Goal: Navigation & Orientation: Understand site structure

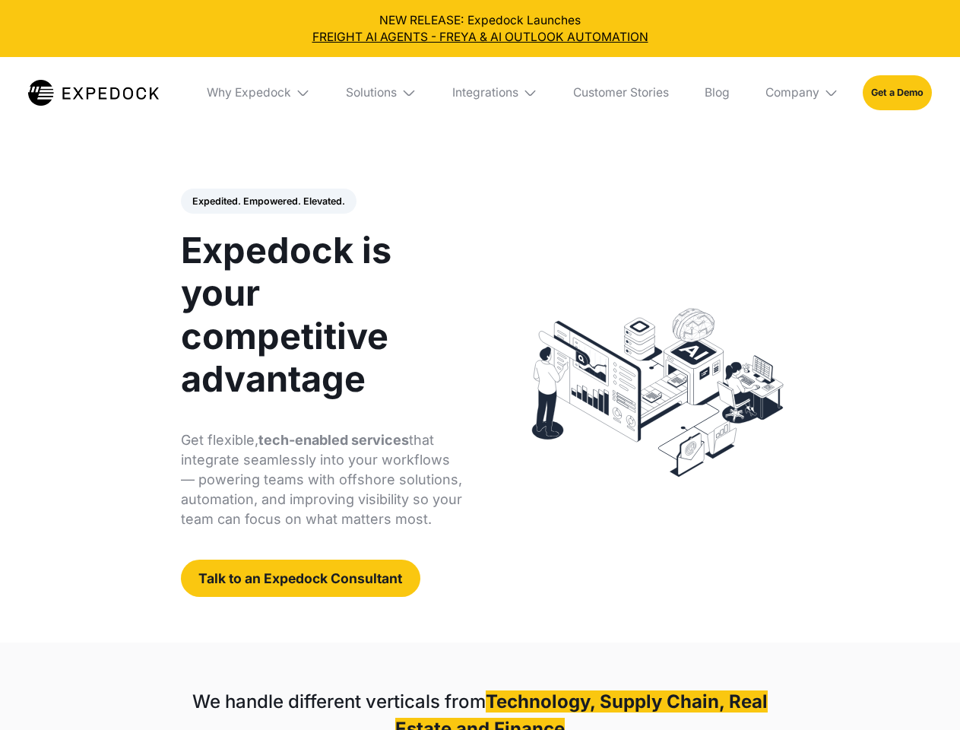
select select
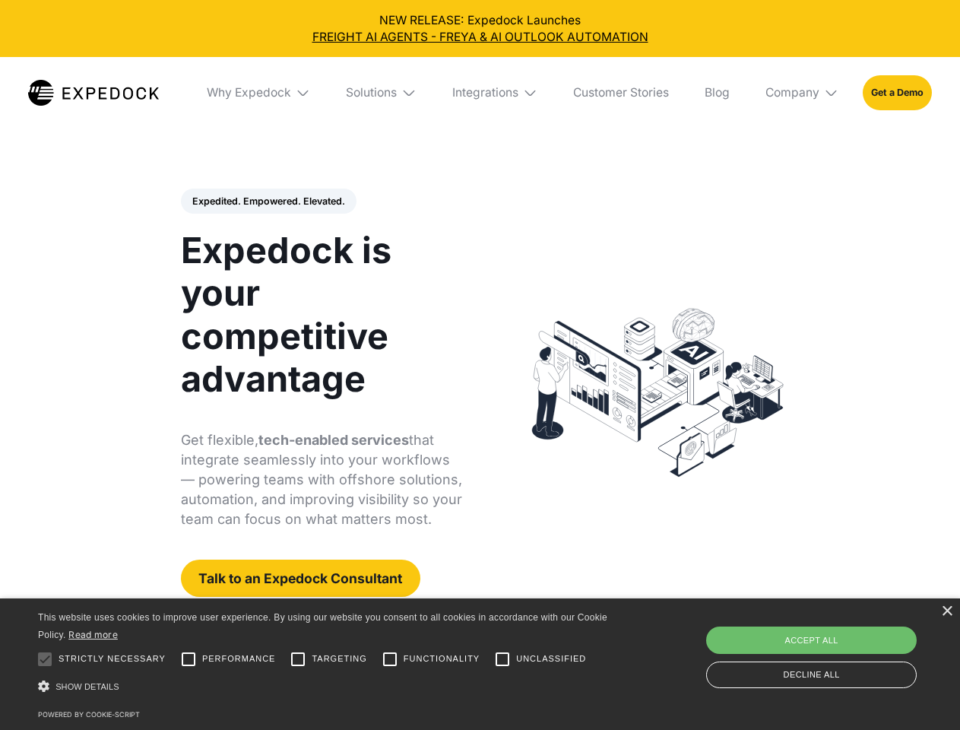
click at [480, 93] on div "Integrations" at bounding box center [485, 92] width 66 height 15
click at [259, 93] on div "Why Expedock" at bounding box center [236, 92] width 84 height 15
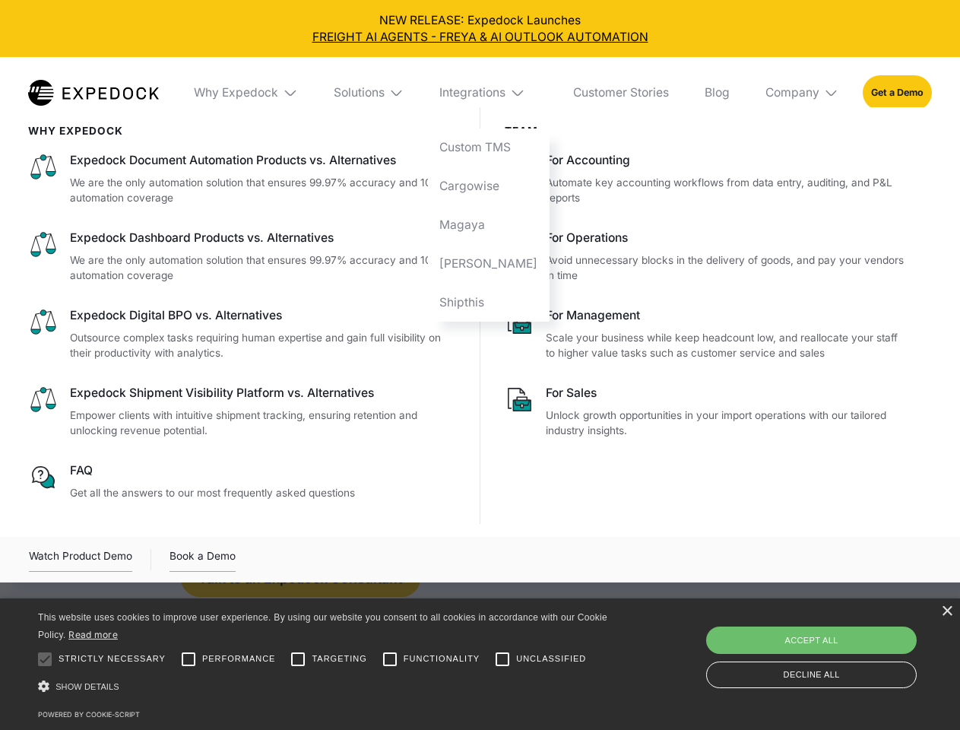
click at [382, 93] on div "Solutions" at bounding box center [359, 92] width 51 height 15
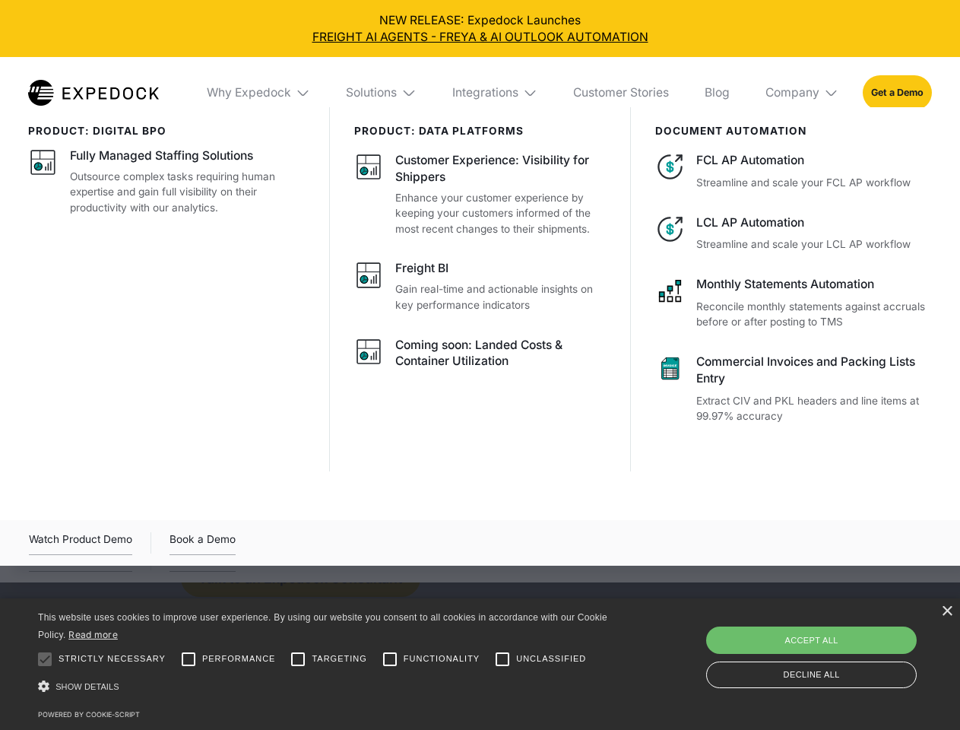
click at [496, 93] on div "Integrations" at bounding box center [485, 92] width 66 height 15
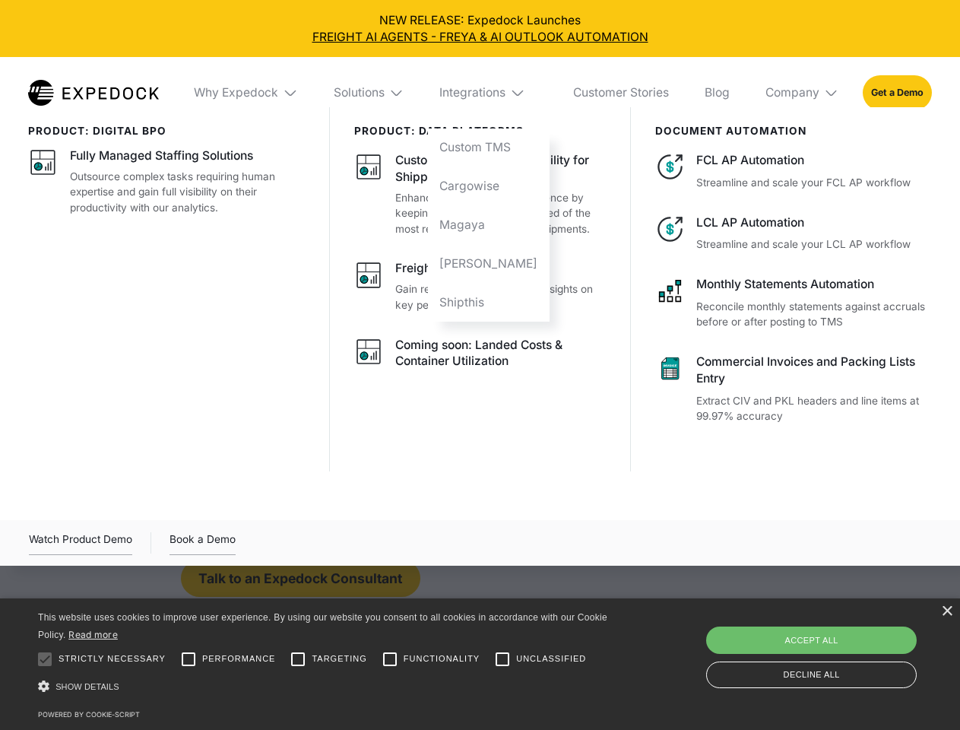
click at [803, 93] on div "Company" at bounding box center [793, 92] width 54 height 15
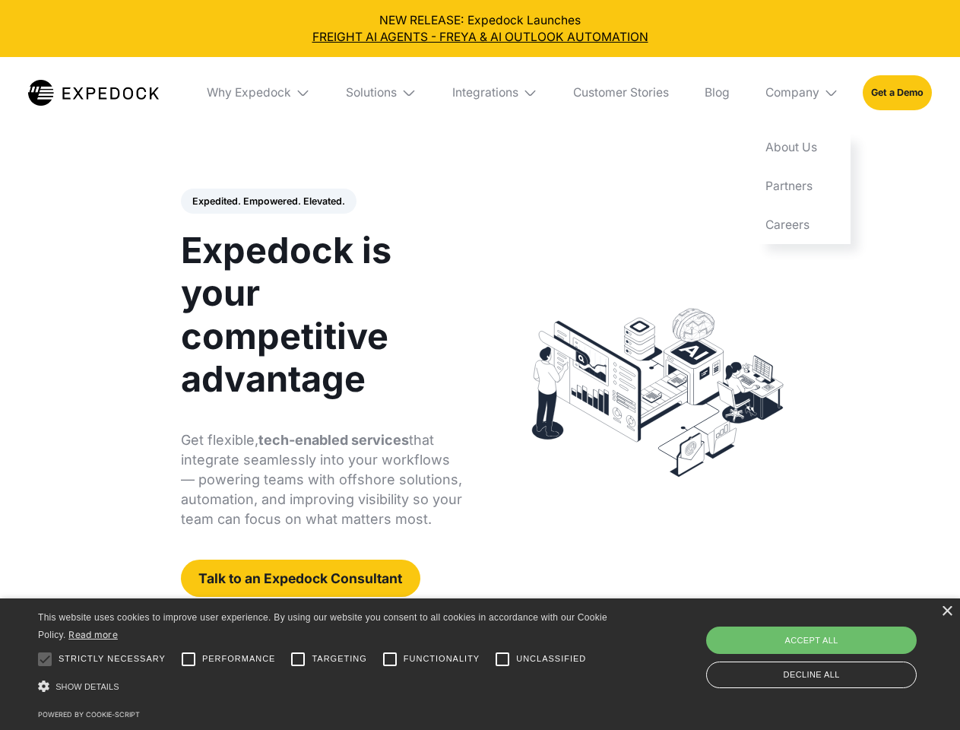
click at [268, 201] on div "Expedited. Empowered. Elevated. Automate Freight Document Extraction at 99.97% …" at bounding box center [322, 393] width 282 height 409
click at [45, 659] on div at bounding box center [45, 659] width 30 height 30
click at [189, 659] on input "Performance" at bounding box center [188, 659] width 30 height 30
checkbox input "true"
click at [298, 659] on input "Targeting" at bounding box center [298, 659] width 30 height 30
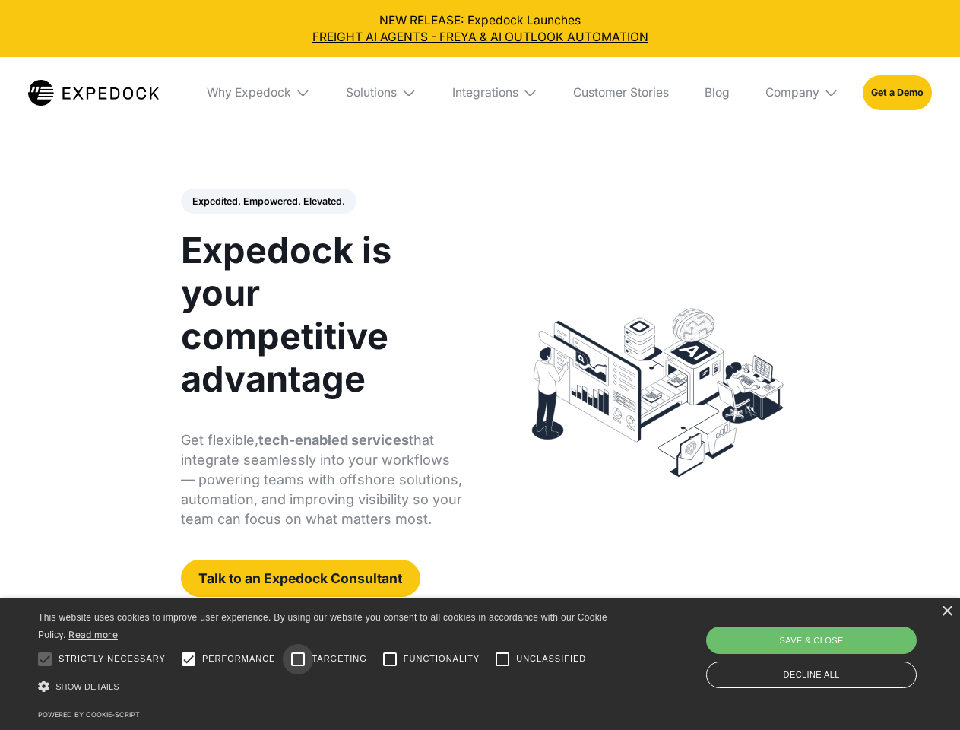
checkbox input "true"
click at [390, 659] on input "Functionality" at bounding box center [390, 659] width 30 height 30
checkbox input "true"
